Goal: Transaction & Acquisition: Obtain resource

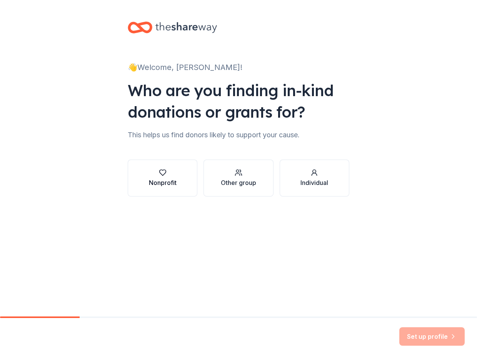
click at [167, 180] on div "Nonprofit" at bounding box center [163, 182] width 28 height 9
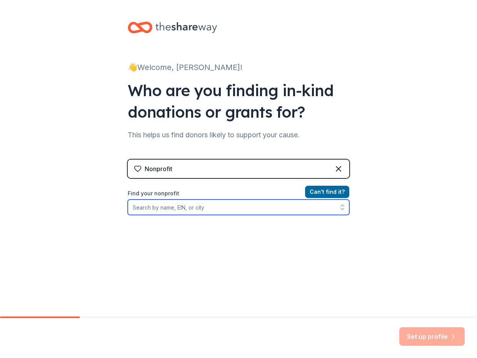
click at [246, 209] on input "Find your nonprofit" at bounding box center [239, 207] width 222 height 15
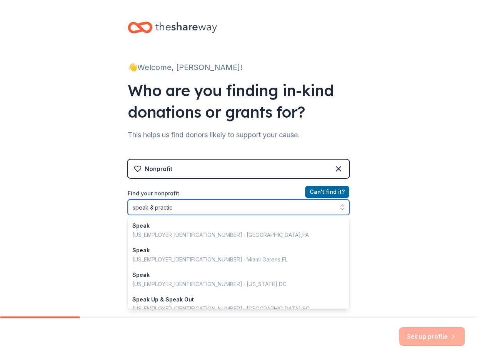
type input "speak & practice"
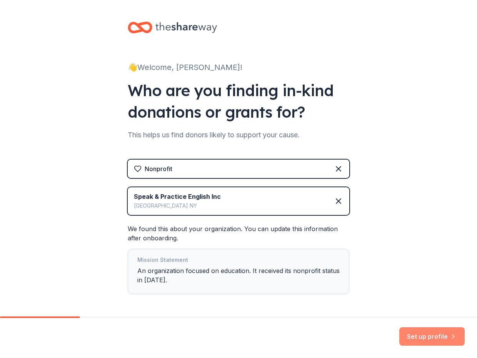
click at [442, 334] on button "Set up profile" at bounding box center [431, 336] width 65 height 18
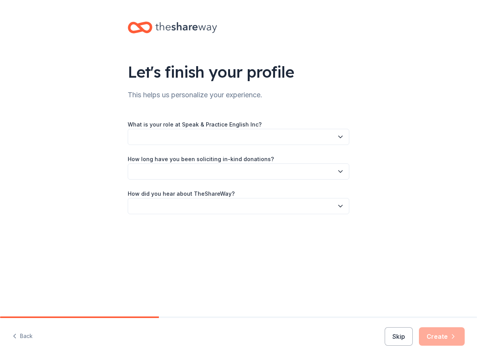
click at [240, 138] on button "button" at bounding box center [239, 137] width 222 height 16
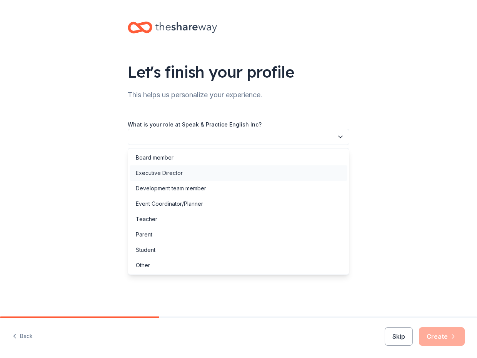
click at [231, 172] on div "Executive Director" at bounding box center [239, 172] width 218 height 15
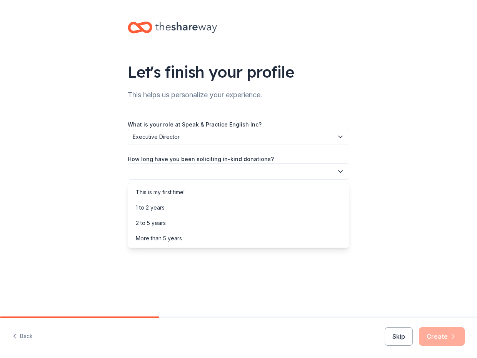
click at [231, 172] on button "button" at bounding box center [239, 172] width 222 height 16
click at [230, 190] on div "This is my first time!" at bounding box center [239, 192] width 218 height 15
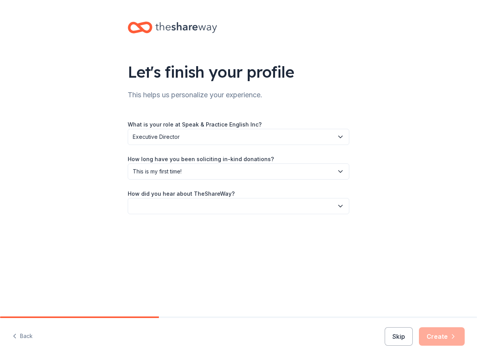
click at [230, 204] on button "button" at bounding box center [239, 206] width 222 height 16
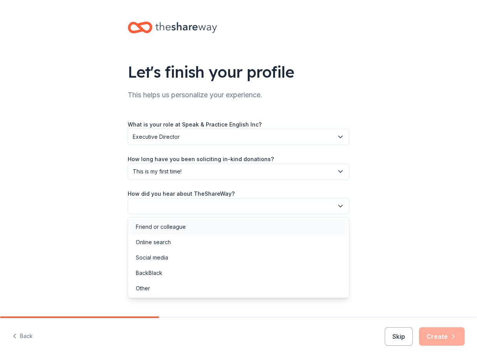
click at [223, 225] on div "Friend or colleague" at bounding box center [239, 226] width 218 height 15
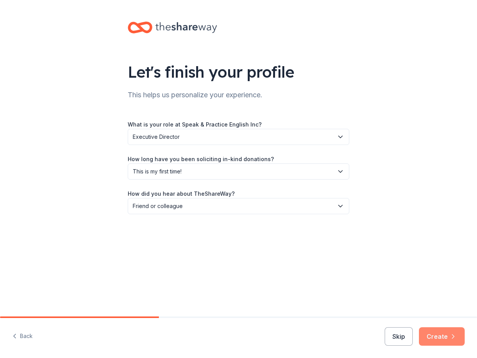
click at [436, 334] on button "Create" at bounding box center [442, 336] width 46 height 18
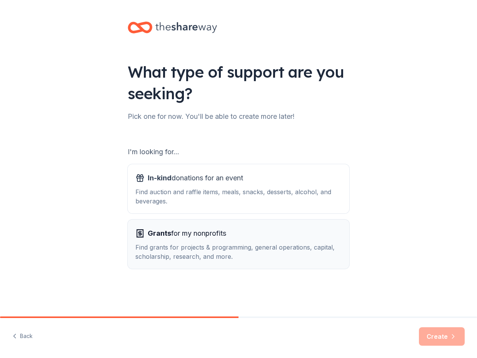
click at [218, 245] on div "Find grants for projects & programming, general operations, capital, scholarshi…" at bounding box center [238, 252] width 206 height 18
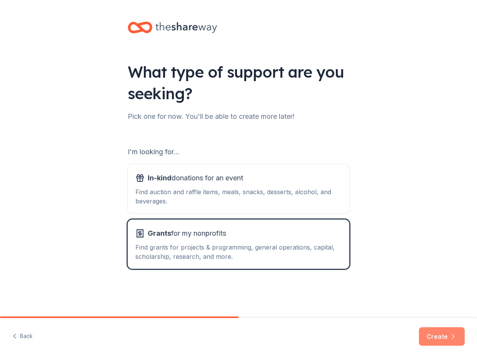
click at [441, 341] on button "Create" at bounding box center [442, 336] width 46 height 18
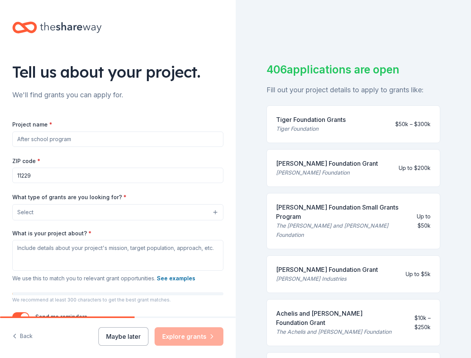
click at [120, 136] on input "Project name *" at bounding box center [117, 139] width 211 height 15
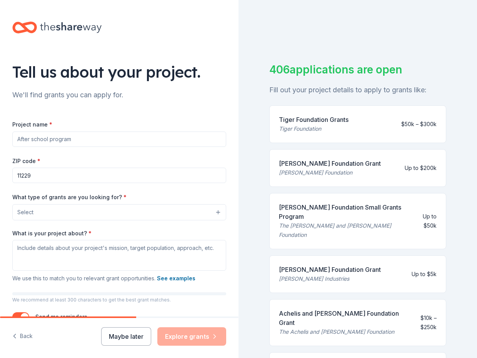
click at [128, 213] on button "Select" at bounding box center [119, 212] width 214 height 16
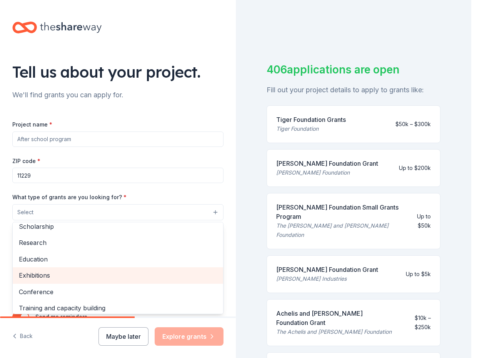
scroll to position [52, 0]
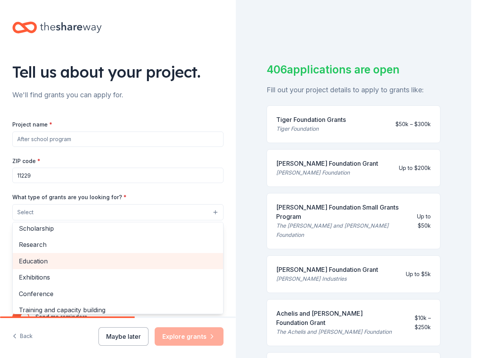
click at [117, 257] on span "Education" at bounding box center [118, 261] width 198 height 10
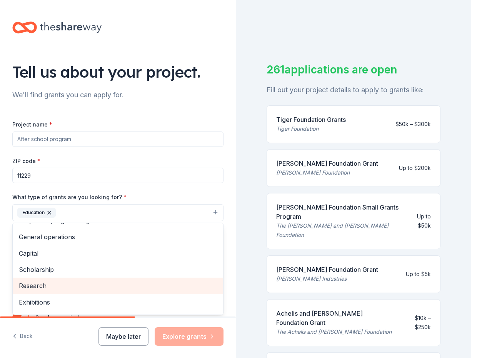
scroll to position [0, 0]
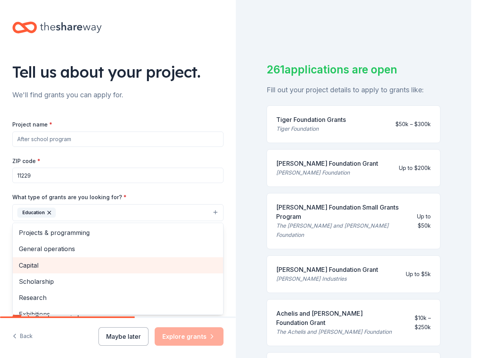
click at [114, 264] on span "Capital" at bounding box center [118, 266] width 198 height 10
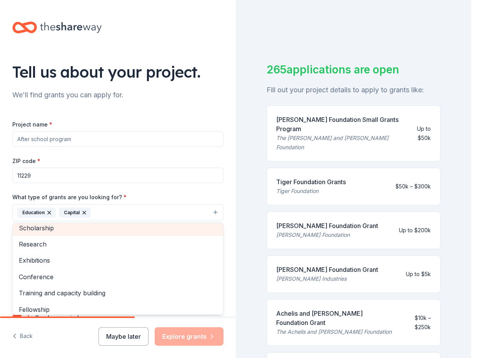
scroll to position [38, 0]
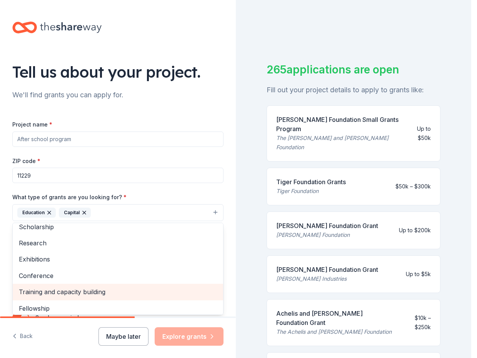
click at [120, 293] on span "Training and capacity building" at bounding box center [118, 292] width 198 height 10
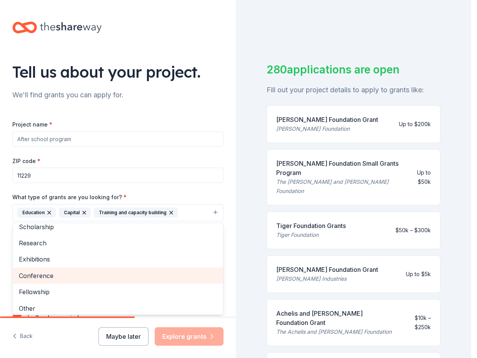
scroll to position [42, 0]
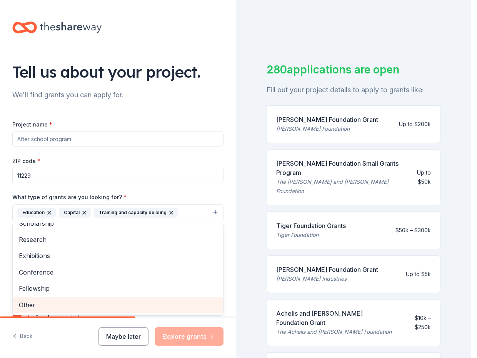
click at [112, 303] on span "Other" at bounding box center [118, 305] width 198 height 10
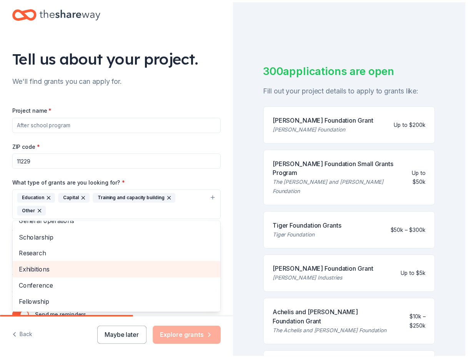
scroll to position [65, 0]
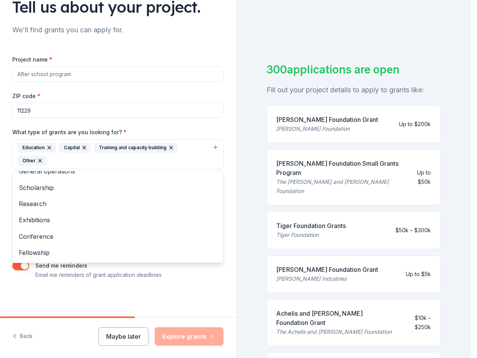
click at [227, 234] on div "Tell us about your project. We'll find grants you can apply for. Project name *…" at bounding box center [118, 126] width 236 height 382
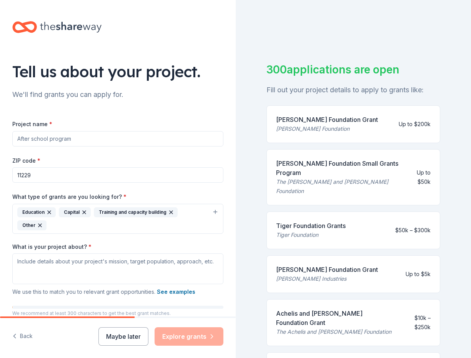
scroll to position [0, 0]
click at [92, 139] on input "Project name *" at bounding box center [117, 139] width 211 height 15
type input "Language school"
click at [99, 176] on input "11229" at bounding box center [117, 175] width 211 height 15
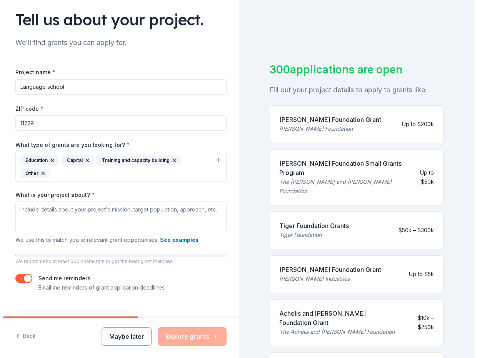
scroll to position [65, 0]
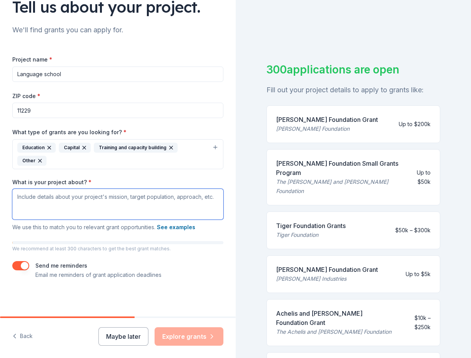
click at [100, 195] on textarea "What is your project about? *" at bounding box center [117, 204] width 211 height 31
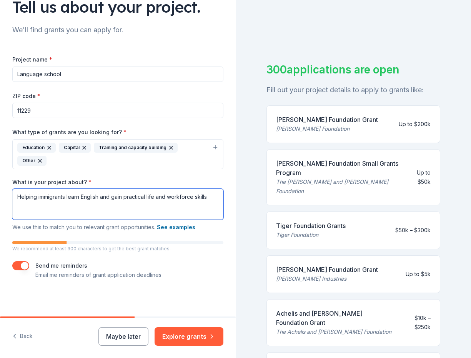
type textarea "Helping immigrants learn English and gain practical life and workforce skills"
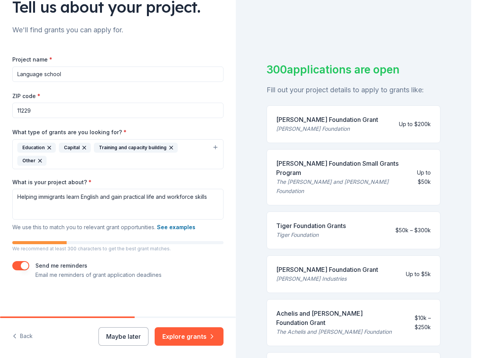
click at [186, 160] on div "Education Capital Training and capacity building Other" at bounding box center [113, 154] width 192 height 23
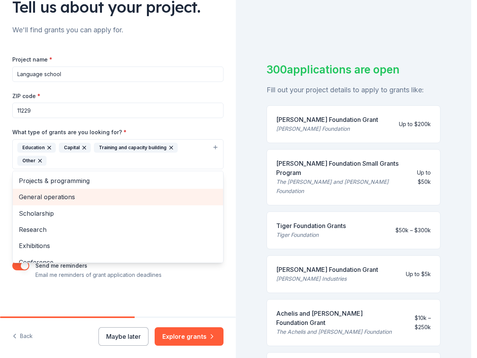
click at [101, 195] on span "General operations" at bounding box center [118, 197] width 198 height 10
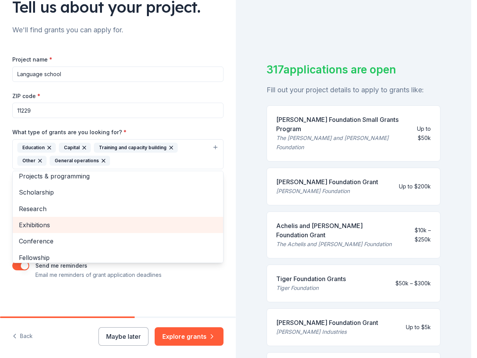
scroll to position [9, 0]
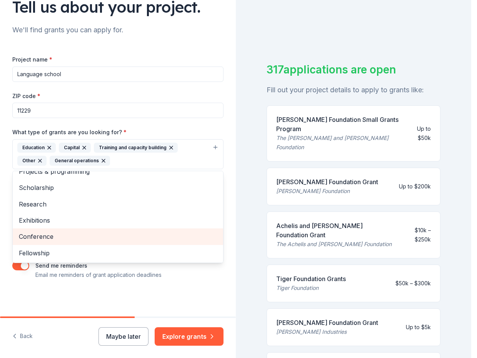
click at [104, 234] on span "Conference" at bounding box center [118, 237] width 198 height 10
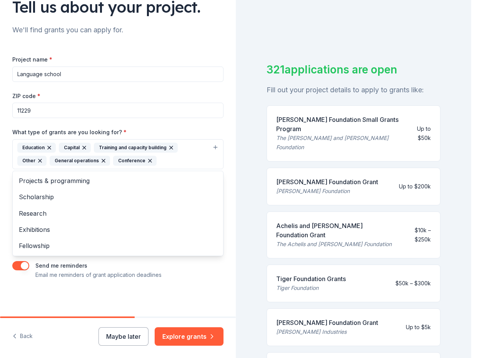
click at [247, 36] on div "Tell us about your project. We'll find grants you can apply for. Project name *…" at bounding box center [235, 179] width 471 height 358
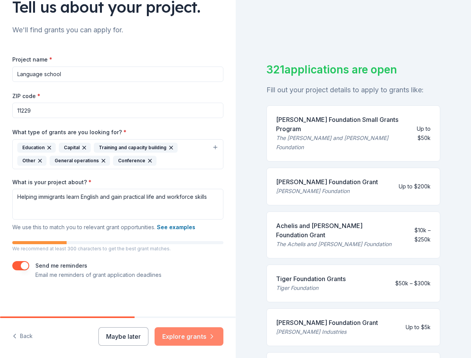
click at [198, 336] on button "Explore grants" at bounding box center [189, 336] width 69 height 18
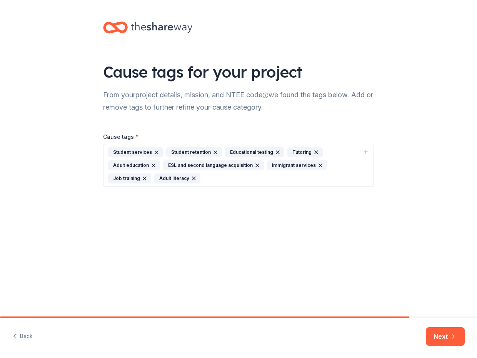
click at [236, 180] on div "Student services Student retention Educational testing Tutoring Adult education…" at bounding box center [234, 165] width 252 height 36
drag, startPoint x: 139, startPoint y: 204, endPoint x: 101, endPoint y: 204, distance: 38.5
click at [101, 204] on body "Cause tags for your project From your project details, mission, and NTEE code w…" at bounding box center [238, 179] width 477 height 358
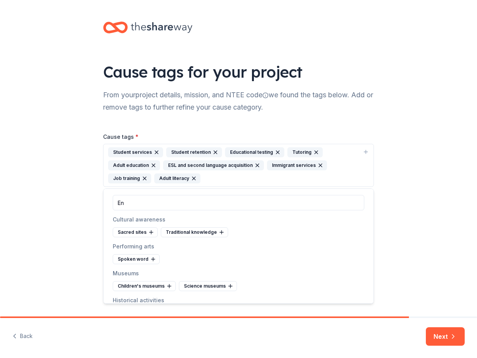
type input "E"
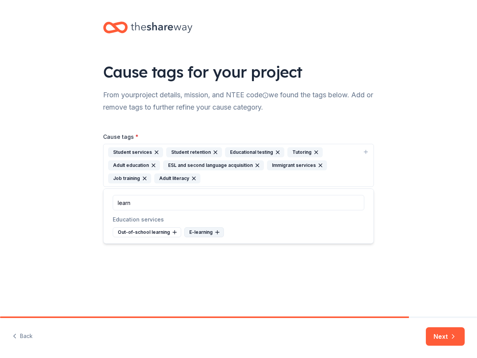
click at [202, 235] on div "E-learning" at bounding box center [204, 232] width 40 height 10
click at [160, 231] on div "Out-of-school learning" at bounding box center [147, 232] width 68 height 10
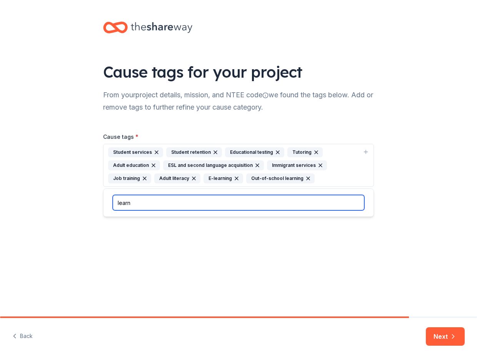
click at [150, 199] on input "learn" at bounding box center [239, 202] width 252 height 15
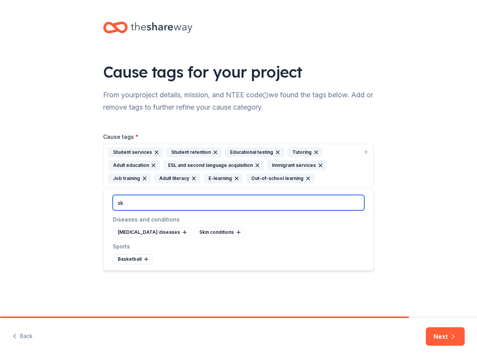
type input "s"
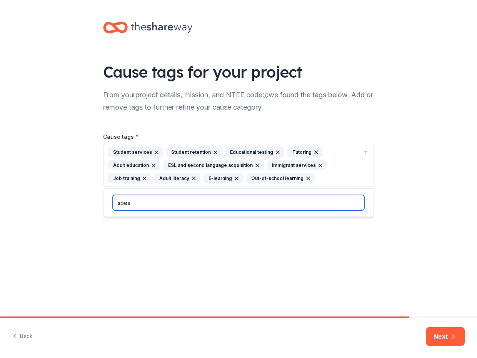
type input "spe"
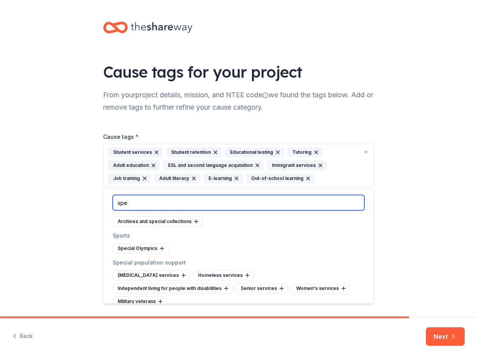
scroll to position [153, 0]
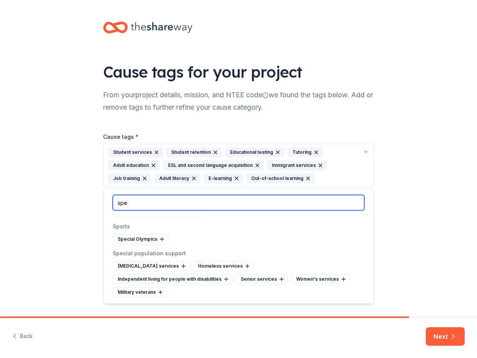
click at [332, 202] on input "spe" at bounding box center [239, 202] width 252 height 15
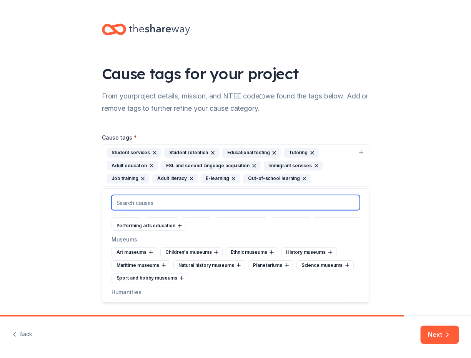
scroll to position [1301, 0]
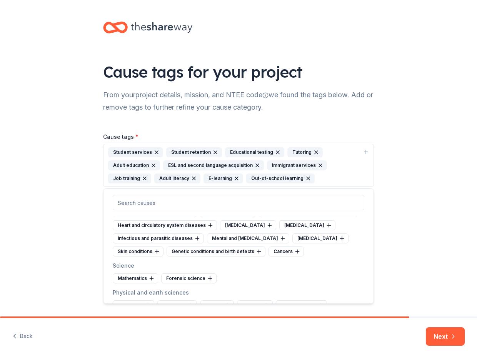
click at [438, 224] on div "Cause tags for your project From your project details, mission, and NTEE code w…" at bounding box center [238, 112] width 477 height 224
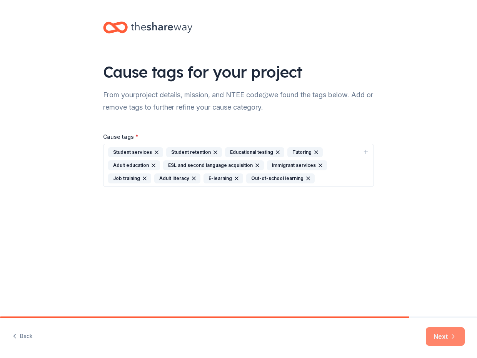
click at [446, 335] on button "Next" at bounding box center [445, 336] width 39 height 18
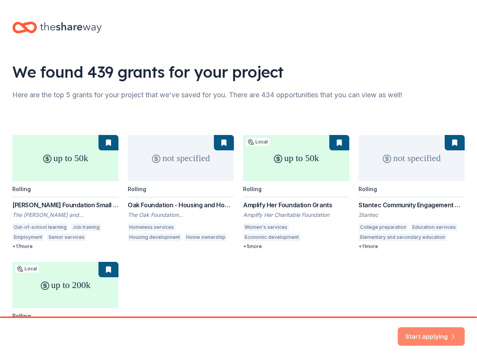
click at [427, 334] on button "Start applying" at bounding box center [431, 332] width 67 height 18
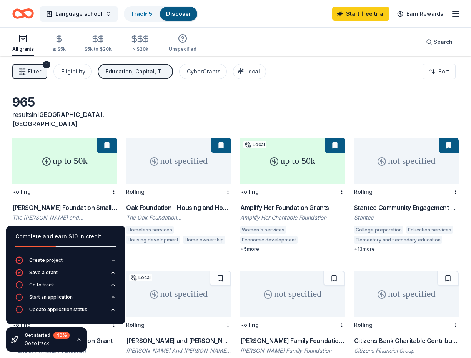
click at [170, 100] on div "965 results in [GEOGRAPHIC_DATA], [GEOGRAPHIC_DATA]" at bounding box center [235, 112] width 447 height 34
click at [77, 340] on icon "button" at bounding box center [79, 340] width 6 height 6
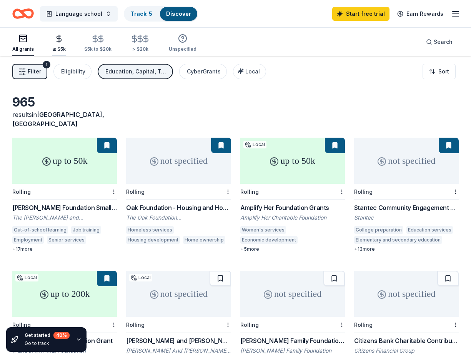
click at [58, 45] on div "≤ $5k" at bounding box center [58, 43] width 13 height 18
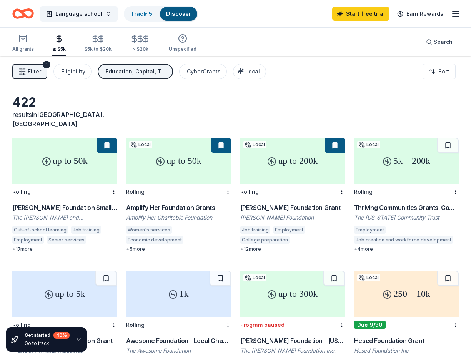
click at [372, 158] on div "5k – 200k" at bounding box center [406, 161] width 105 height 46
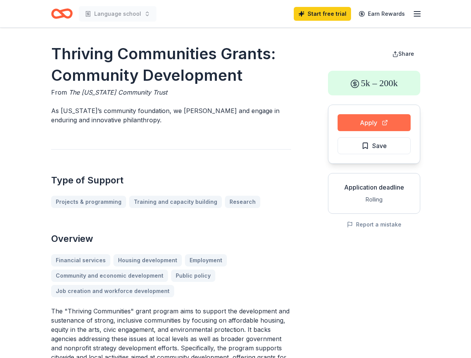
click at [389, 123] on button "Apply" at bounding box center [374, 122] width 73 height 17
